Goal: Learn about a topic

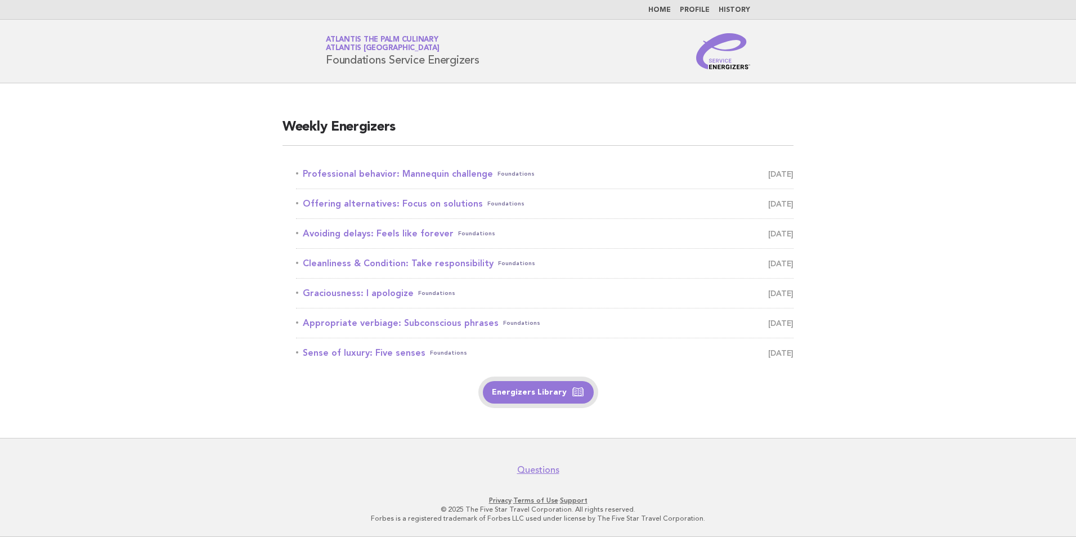
click at [533, 394] on link "Energizers Library" at bounding box center [538, 392] width 111 height 23
click at [418, 174] on link "Professional behavior: Mannequin challenge Foundations September 5" at bounding box center [545, 174] width 498 height 16
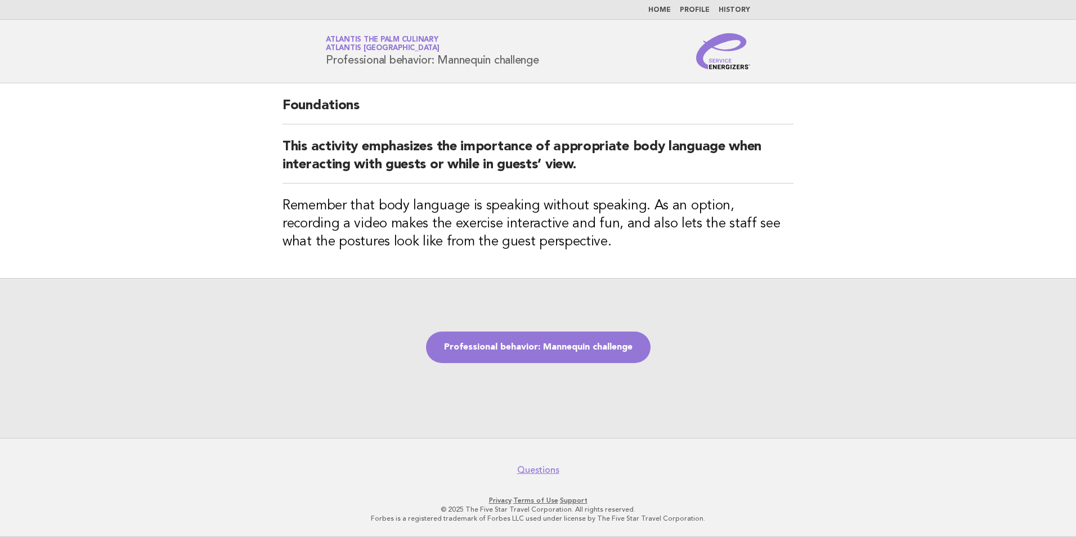
click at [859, 366] on div "Professional behavior: Mannequin challenge" at bounding box center [538, 358] width 1076 height 160
drag, startPoint x: 821, startPoint y: 385, endPoint x: 821, endPoint y: 378, distance: 6.8
click at [821, 384] on div "Professional behavior: Mannequin challenge" at bounding box center [538, 358] width 1076 height 160
click at [534, 362] on link "Professional behavior: Mannequin challenge" at bounding box center [538, 347] width 225 height 32
click at [529, 354] on link "Professional behavior: Mannequin challenge" at bounding box center [538, 347] width 225 height 32
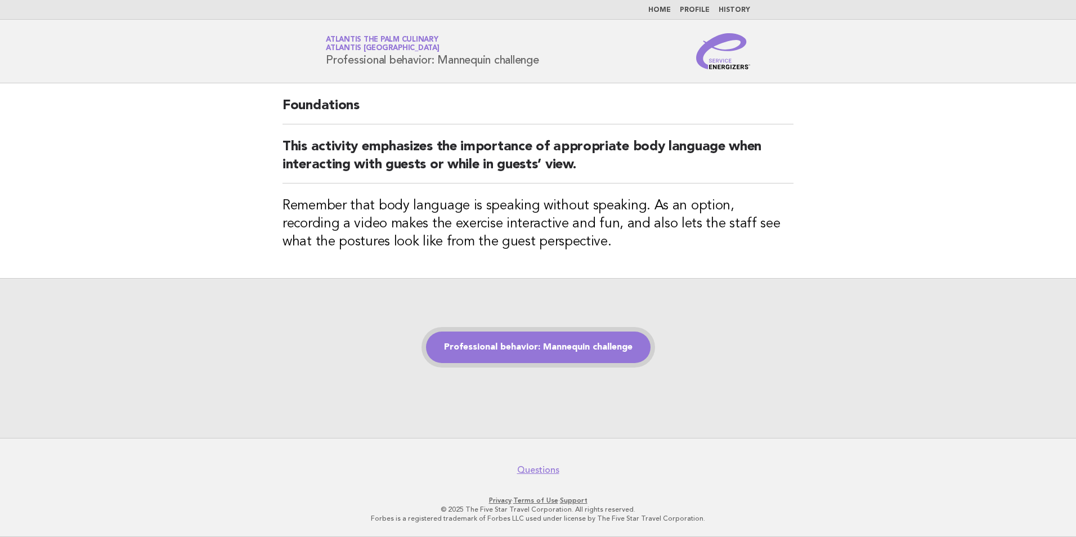
click at [524, 347] on link "Professional behavior: Mannequin challenge" at bounding box center [538, 347] width 225 height 32
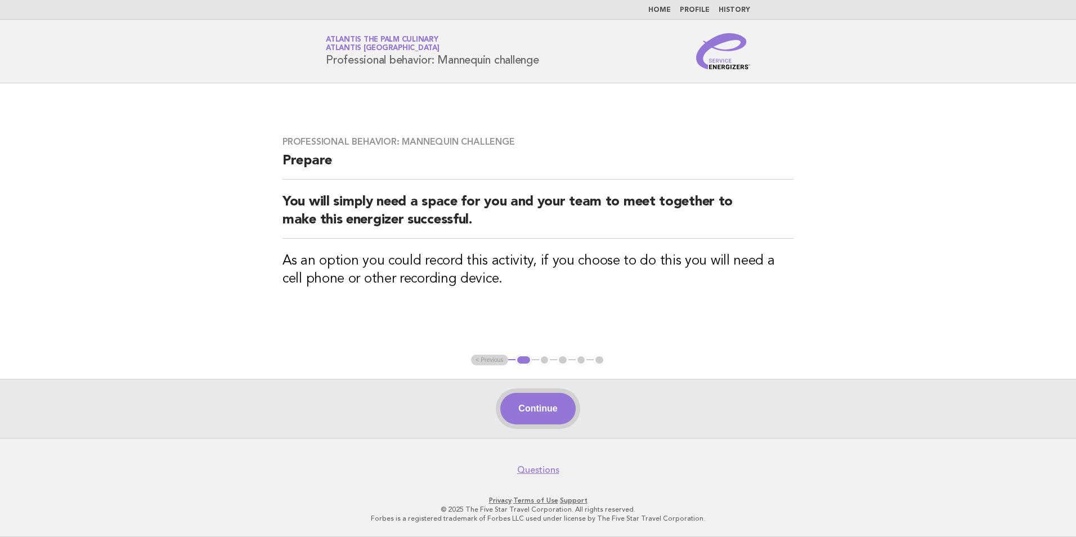
click at [540, 408] on button "Continue" at bounding box center [537, 409] width 75 height 32
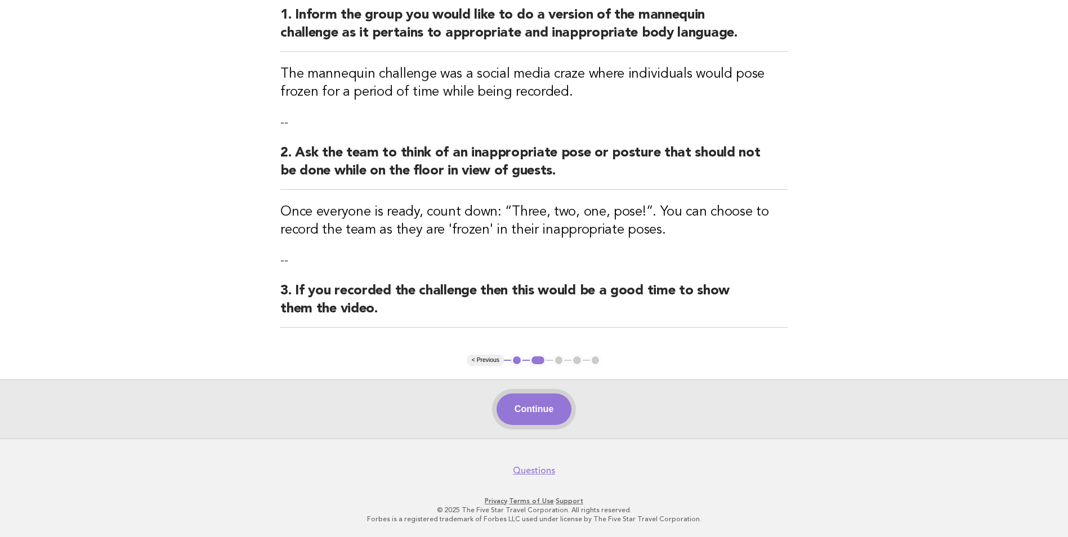
click at [523, 403] on button "Continue" at bounding box center [533, 409] width 75 height 32
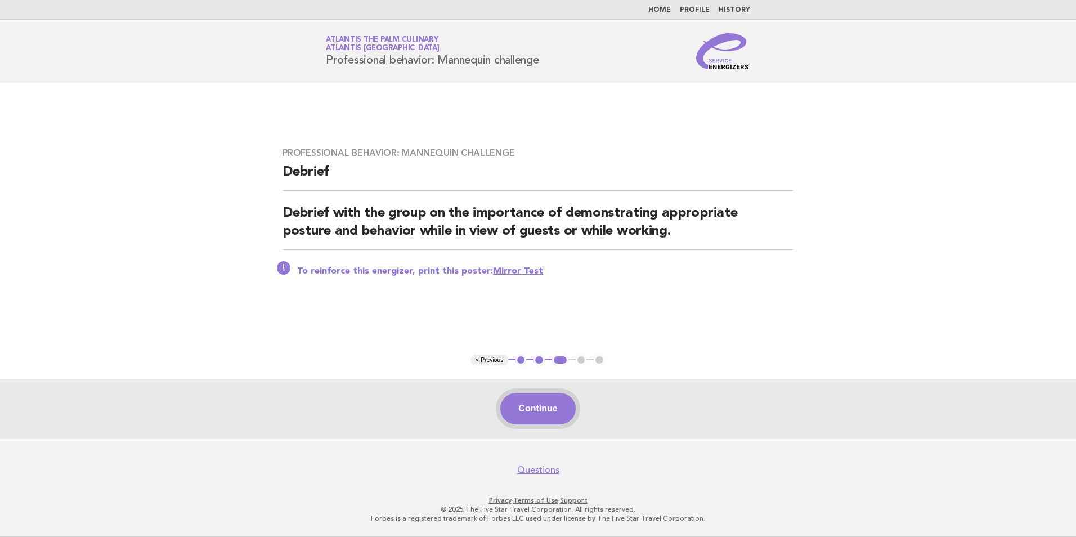
click at [541, 410] on button "Continue" at bounding box center [537, 409] width 75 height 32
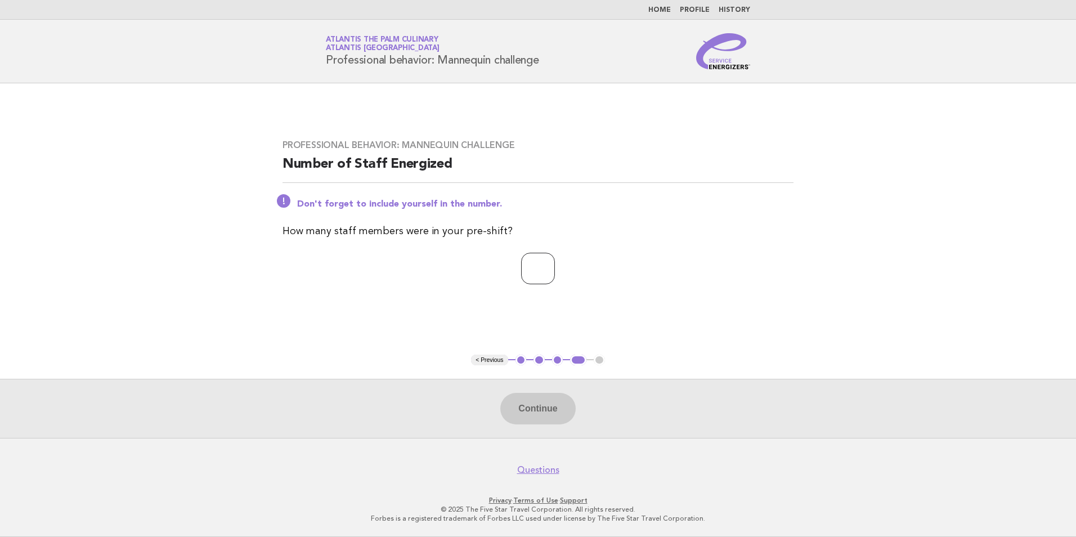
click at [527, 263] on input "number" at bounding box center [538, 269] width 34 height 32
type input "*"
click at [539, 405] on button "Continue" at bounding box center [537, 409] width 75 height 32
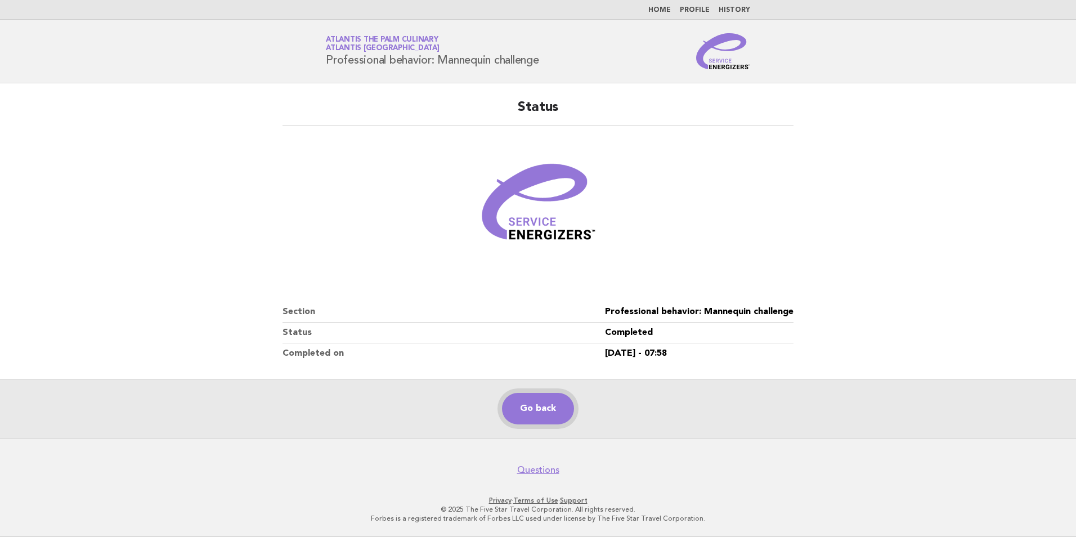
click at [540, 408] on link "Go back" at bounding box center [538, 409] width 72 height 32
